Goal: Check status: Check status

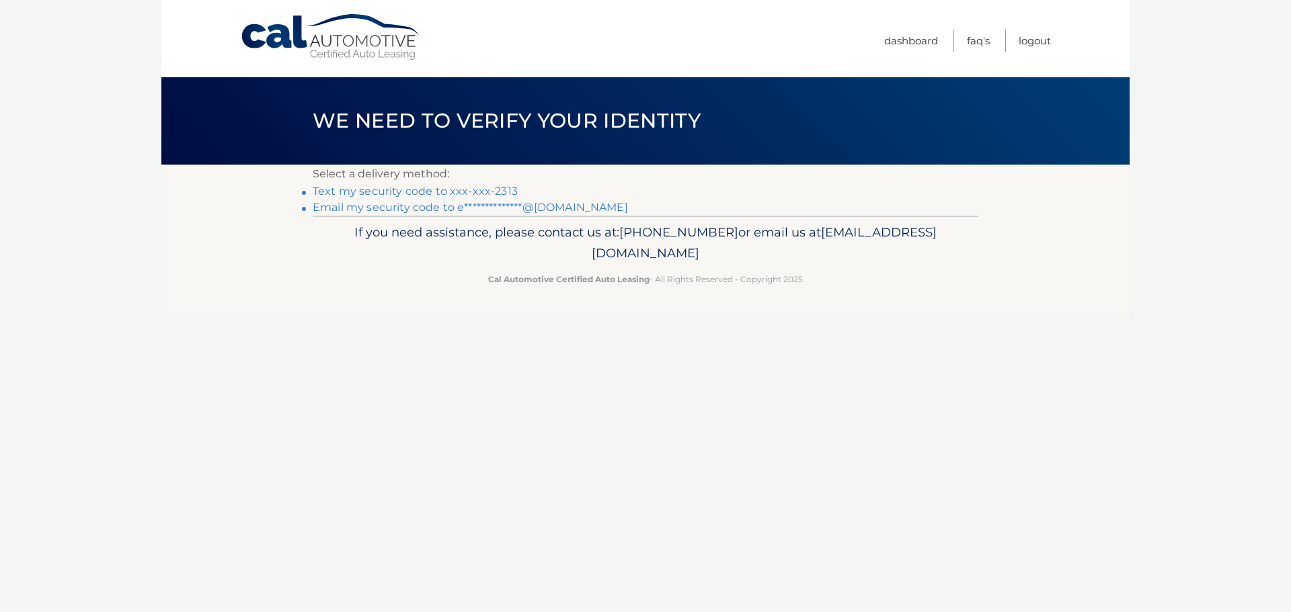
click at [461, 188] on link "Text my security code to xxx-xxx-2313" at bounding box center [415, 191] width 205 height 13
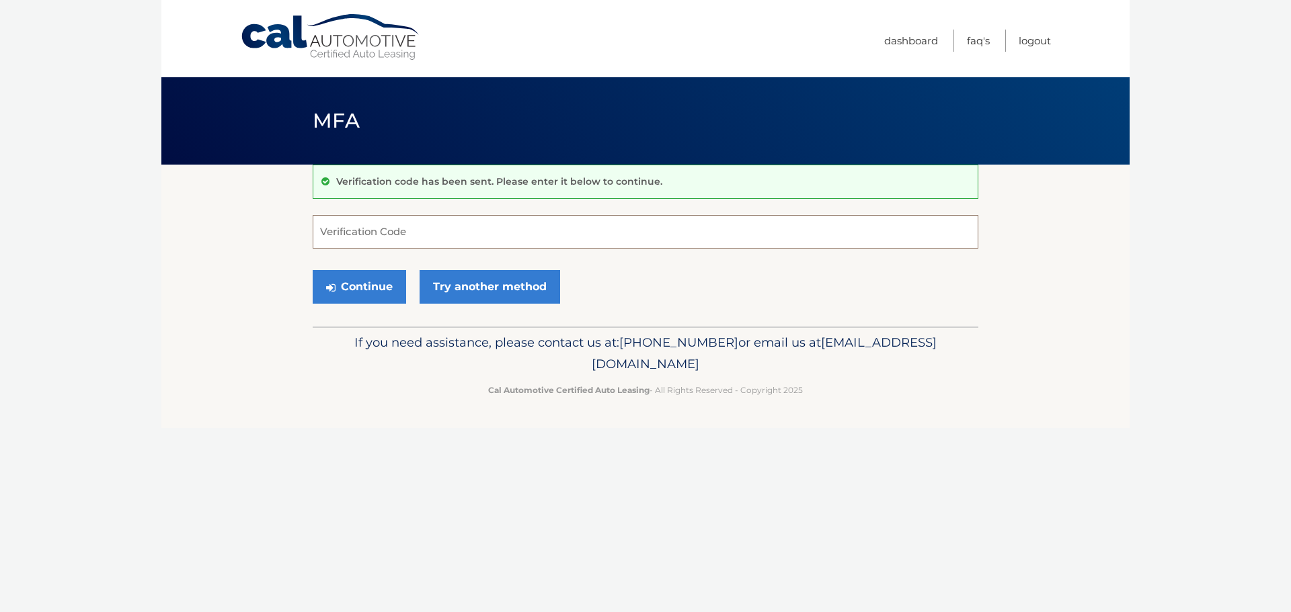
click at [403, 226] on input "Verification Code" at bounding box center [646, 232] width 666 height 34
type input "457402"
click at [313, 270] on button "Continue" at bounding box center [359, 287] width 93 height 34
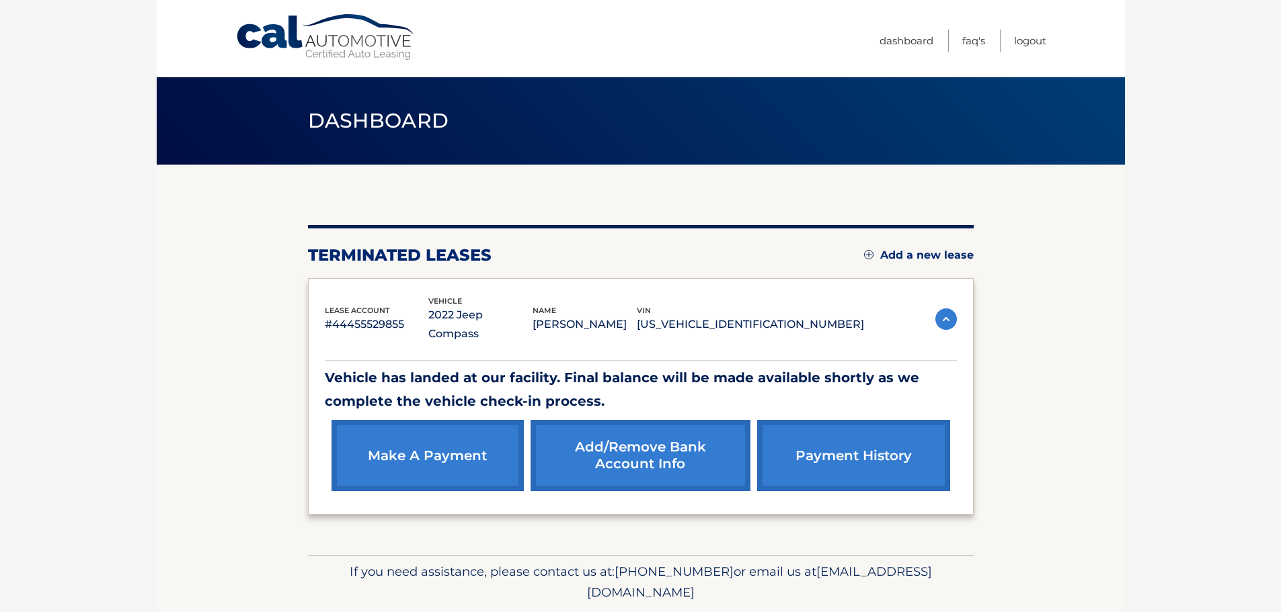
click at [891, 450] on link "payment history" at bounding box center [853, 455] width 192 height 71
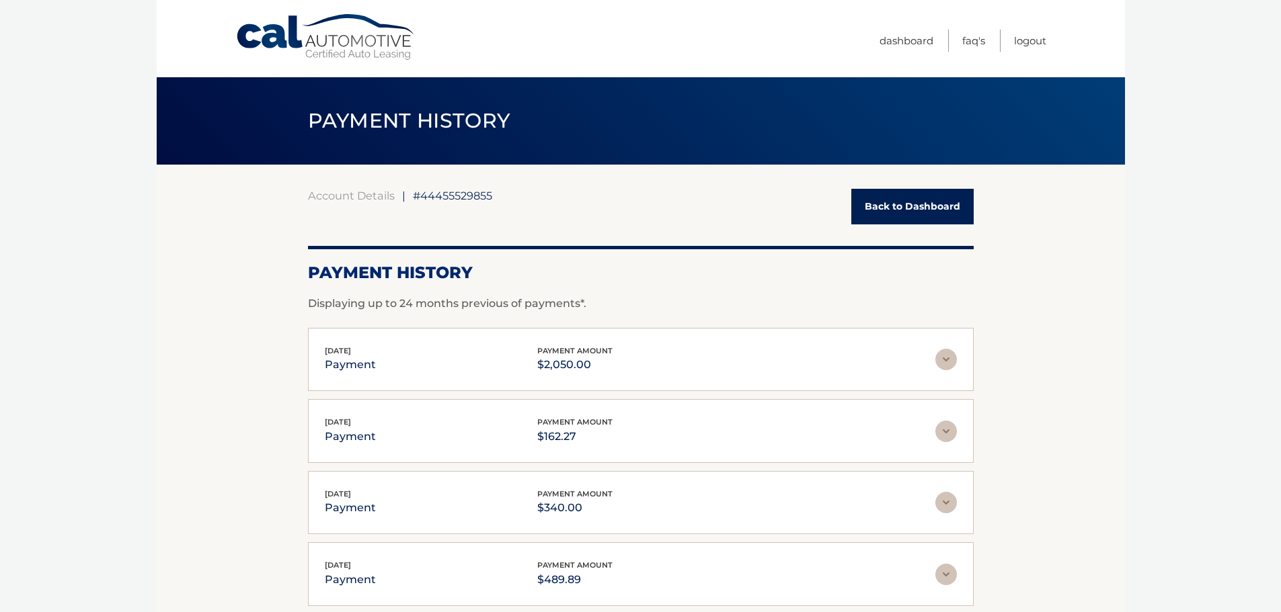
click at [937, 365] on img at bounding box center [946, 360] width 22 height 22
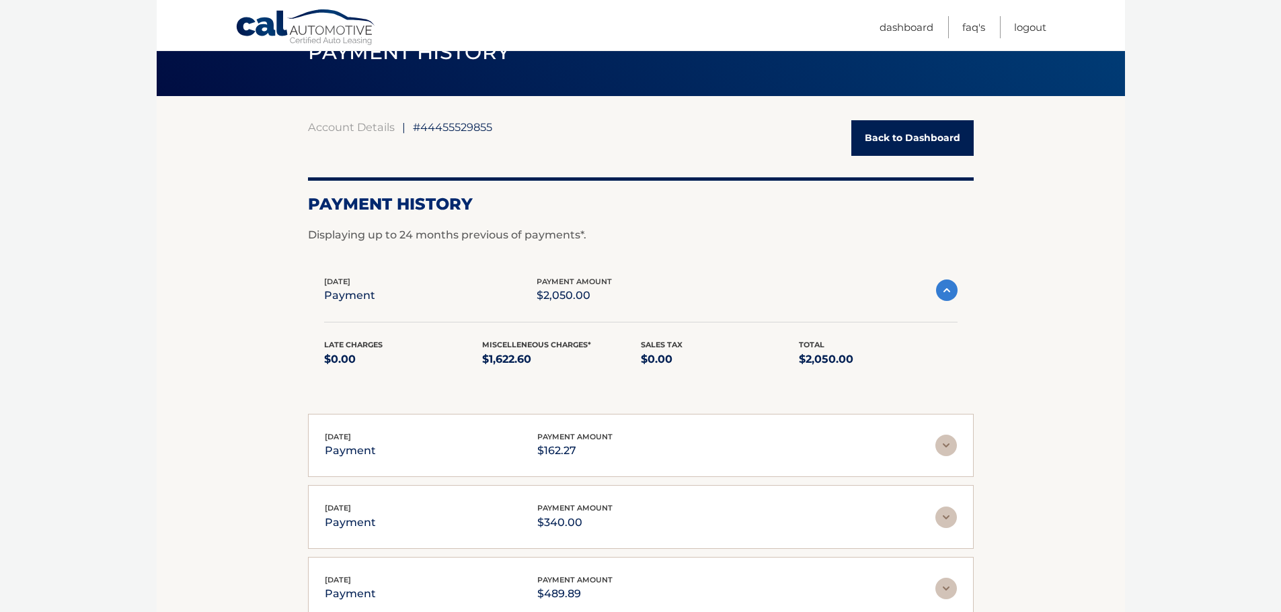
scroll to position [67, 0]
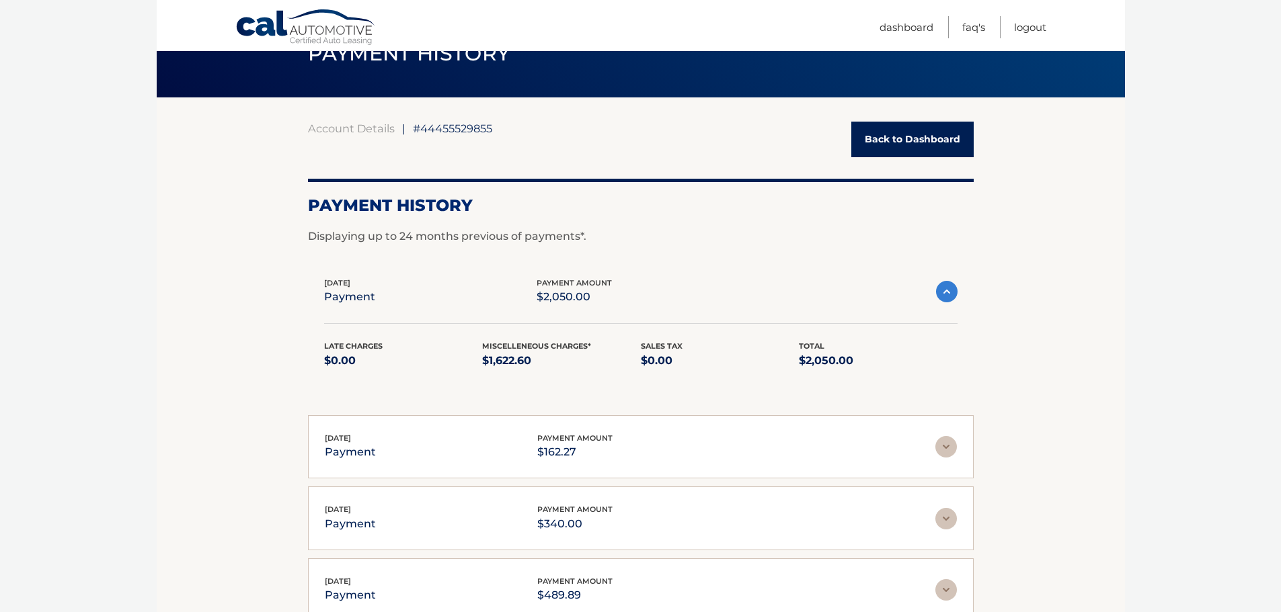
click at [950, 288] on img at bounding box center [947, 292] width 22 height 22
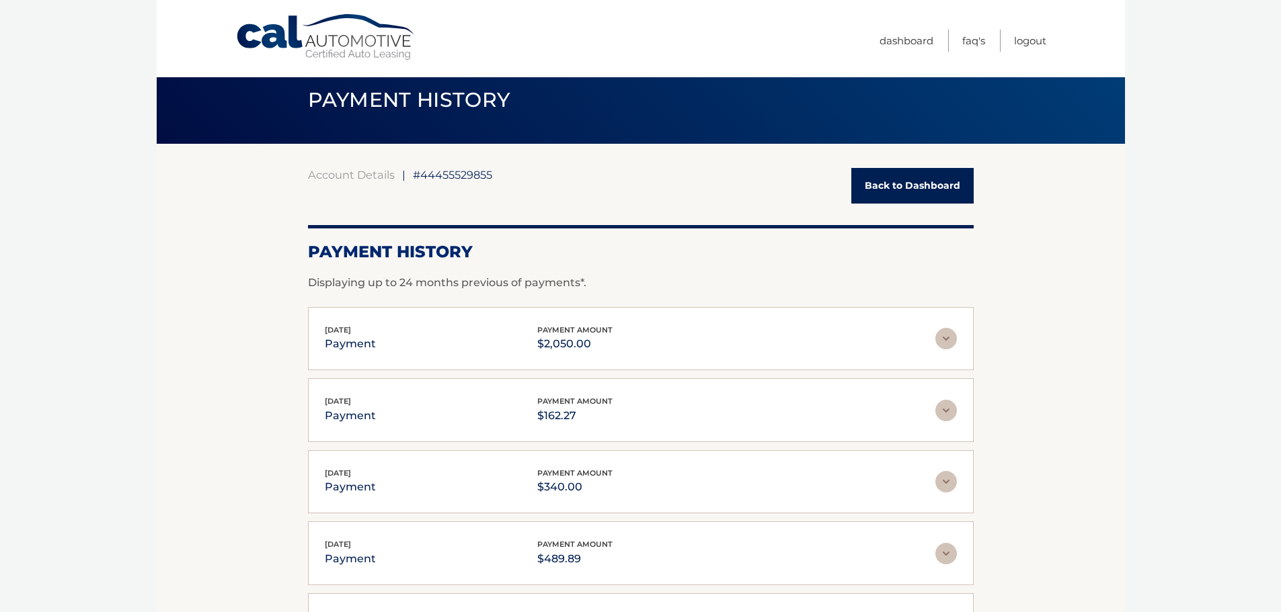
scroll to position [0, 0]
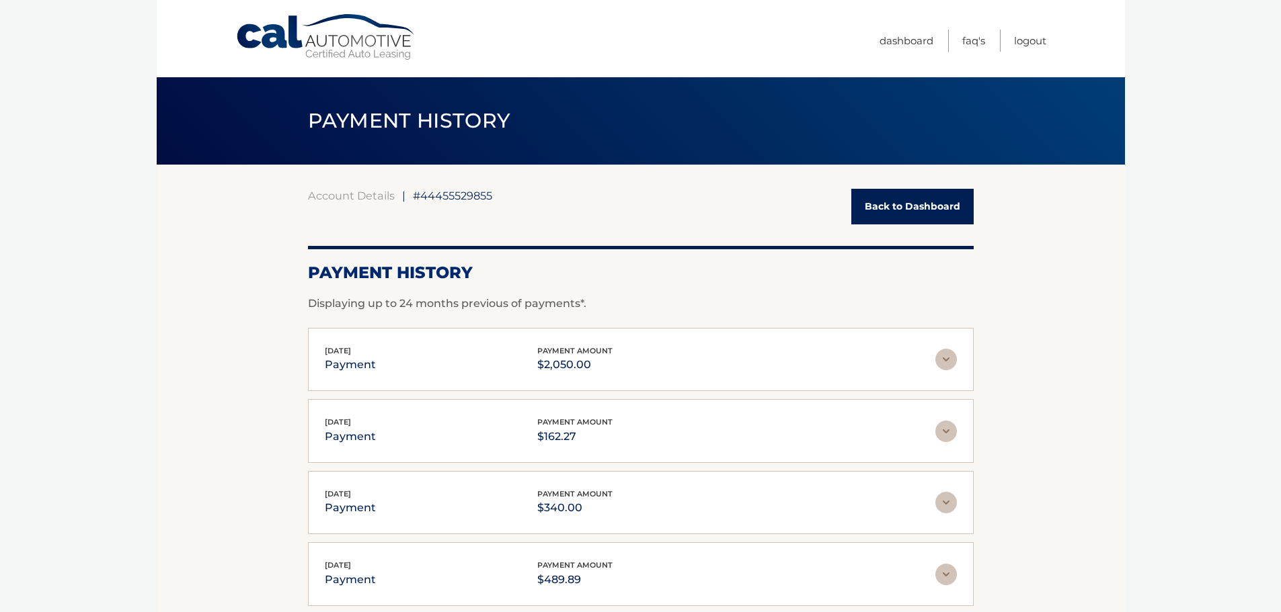
click at [683, 354] on div "Sep 09, 2025 payment payment amount $2,050.00" at bounding box center [630, 360] width 610 height 30
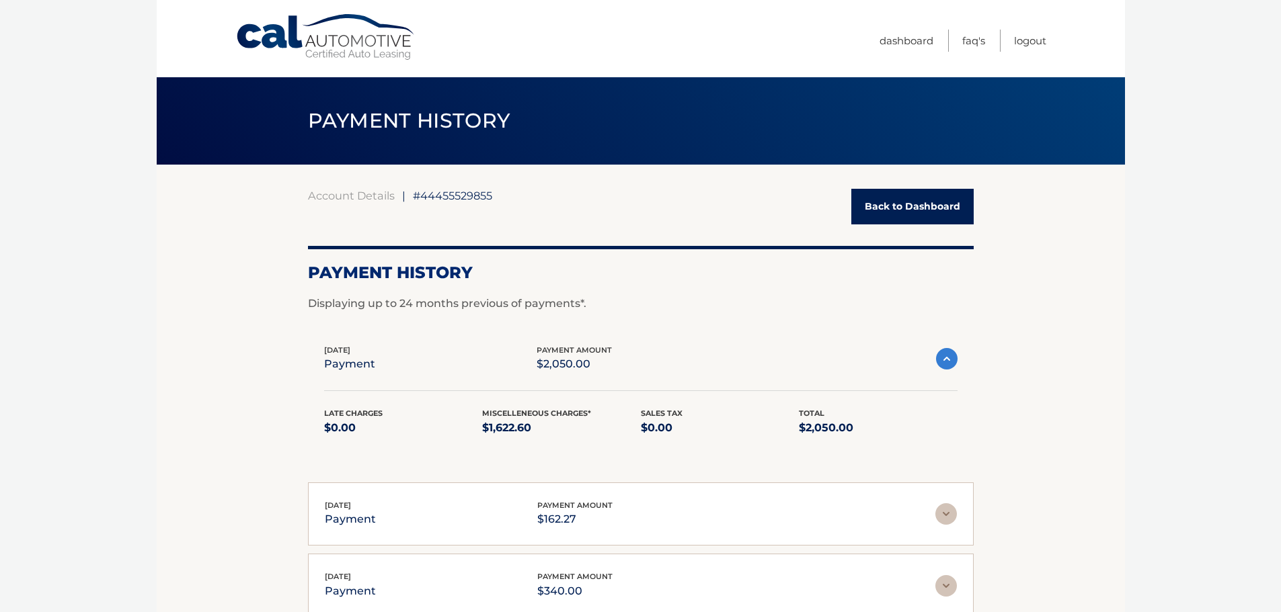
click at [910, 218] on link "Back to Dashboard" at bounding box center [912, 207] width 122 height 36
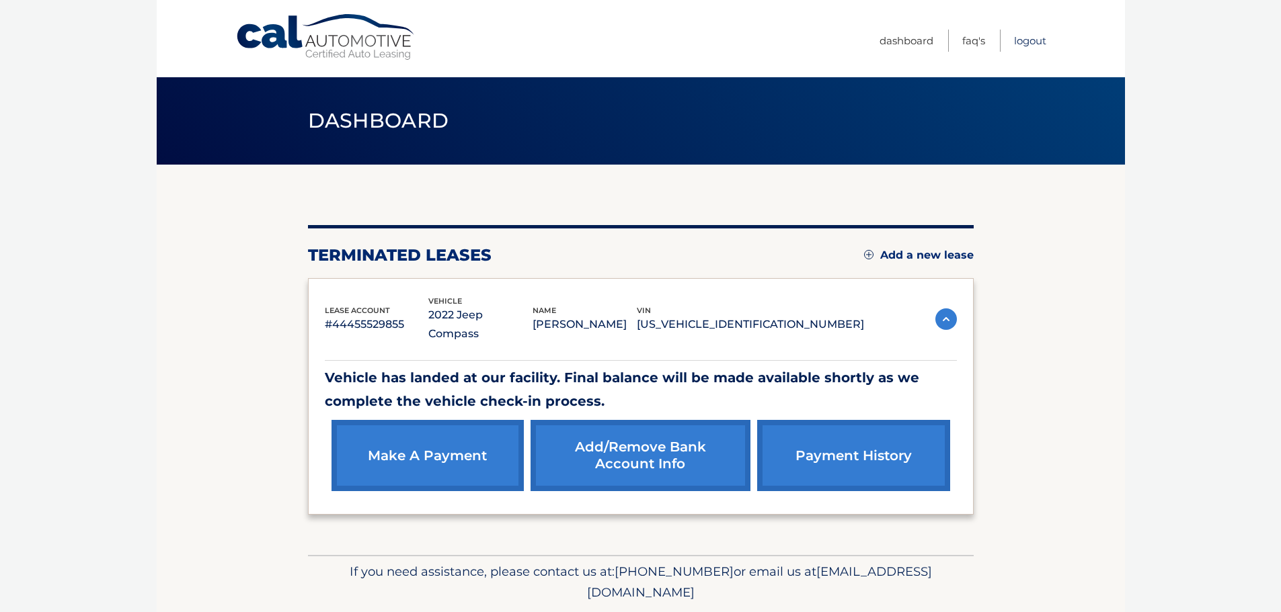
click at [1030, 45] on link "Logout" at bounding box center [1030, 41] width 32 height 22
